Goal: Task Accomplishment & Management: Manage account settings

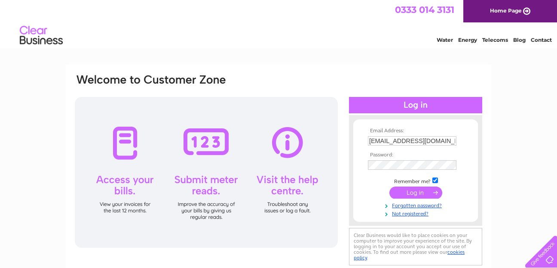
click at [408, 191] on input "submit" at bounding box center [416, 192] width 53 height 12
click at [414, 191] on input "submit" at bounding box center [416, 192] width 53 height 12
click at [415, 191] on input "submit" at bounding box center [416, 192] width 53 height 12
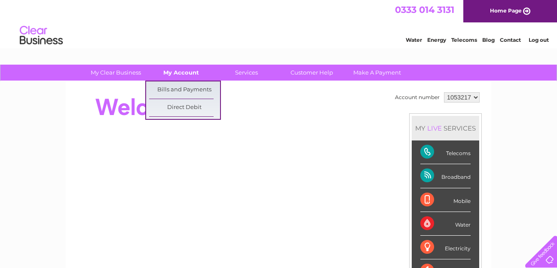
click at [175, 72] on link "My Account" at bounding box center [181, 73] width 71 height 16
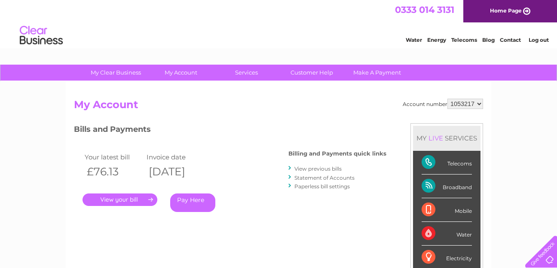
click at [120, 200] on link "." at bounding box center [120, 199] width 75 height 12
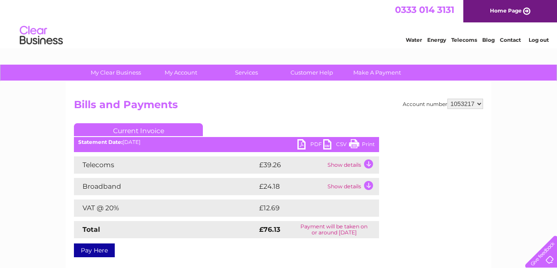
click at [355, 145] on link "Print" at bounding box center [362, 145] width 26 height 12
